Goal: Information Seeking & Learning: Find specific fact

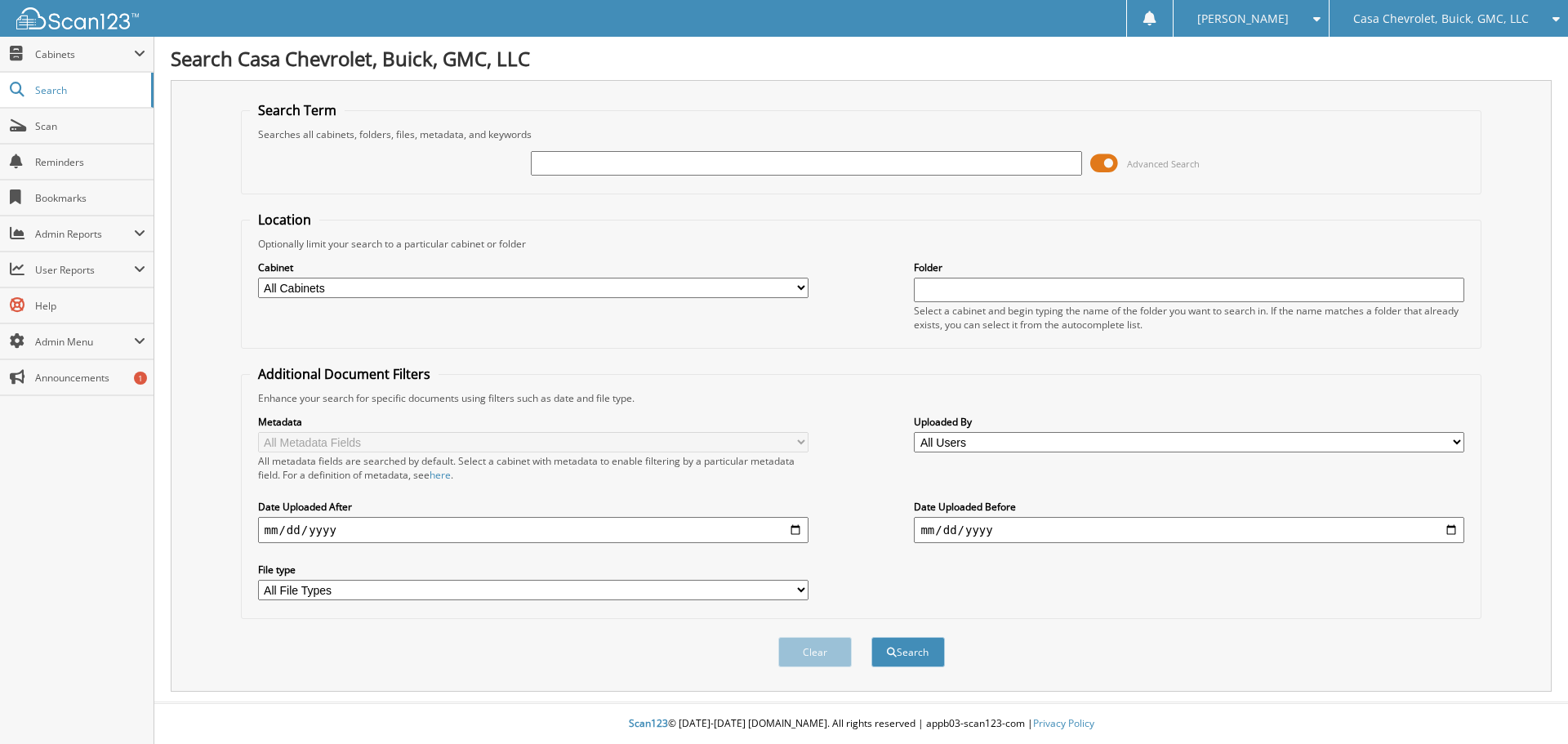
click at [677, 167] on input "text" at bounding box center [805, 162] width 550 height 24
type input "a25133"
click at [915, 658] on button "Search" at bounding box center [908, 652] width 74 height 31
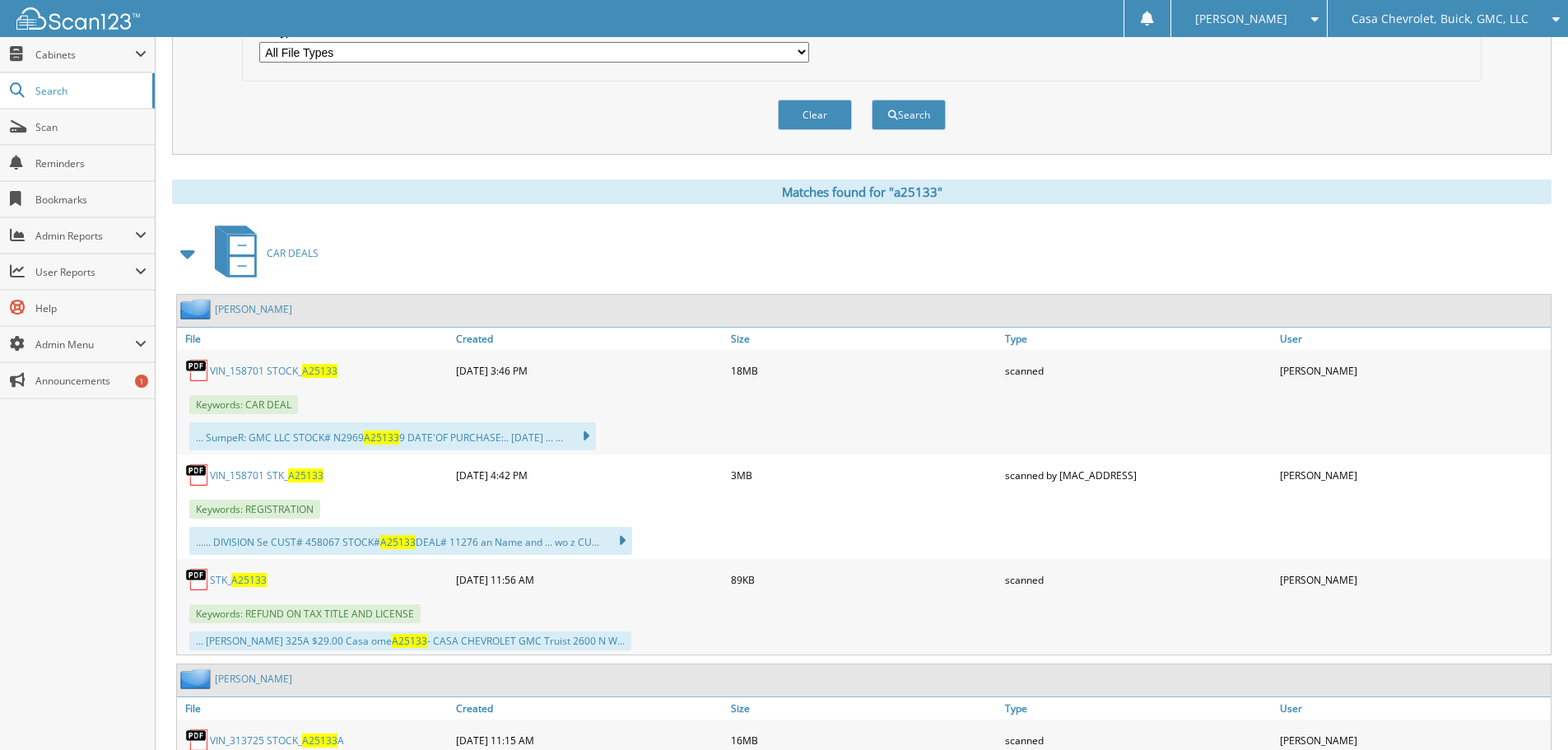
scroll to position [576, 0]
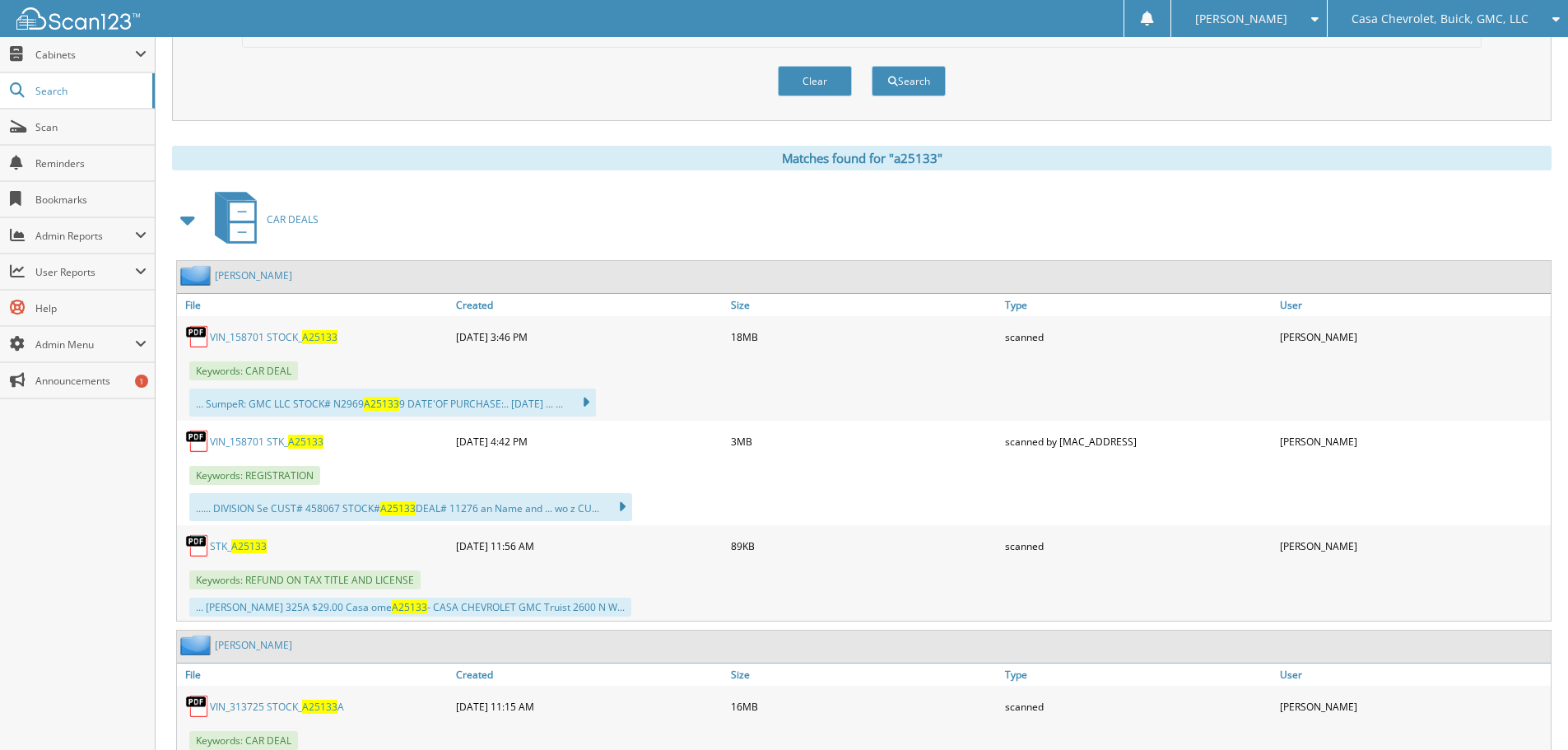
click at [282, 334] on link "VIN_158701 STOCK_ A25133" at bounding box center [273, 337] width 128 height 14
